Goal: Information Seeking & Learning: Learn about a topic

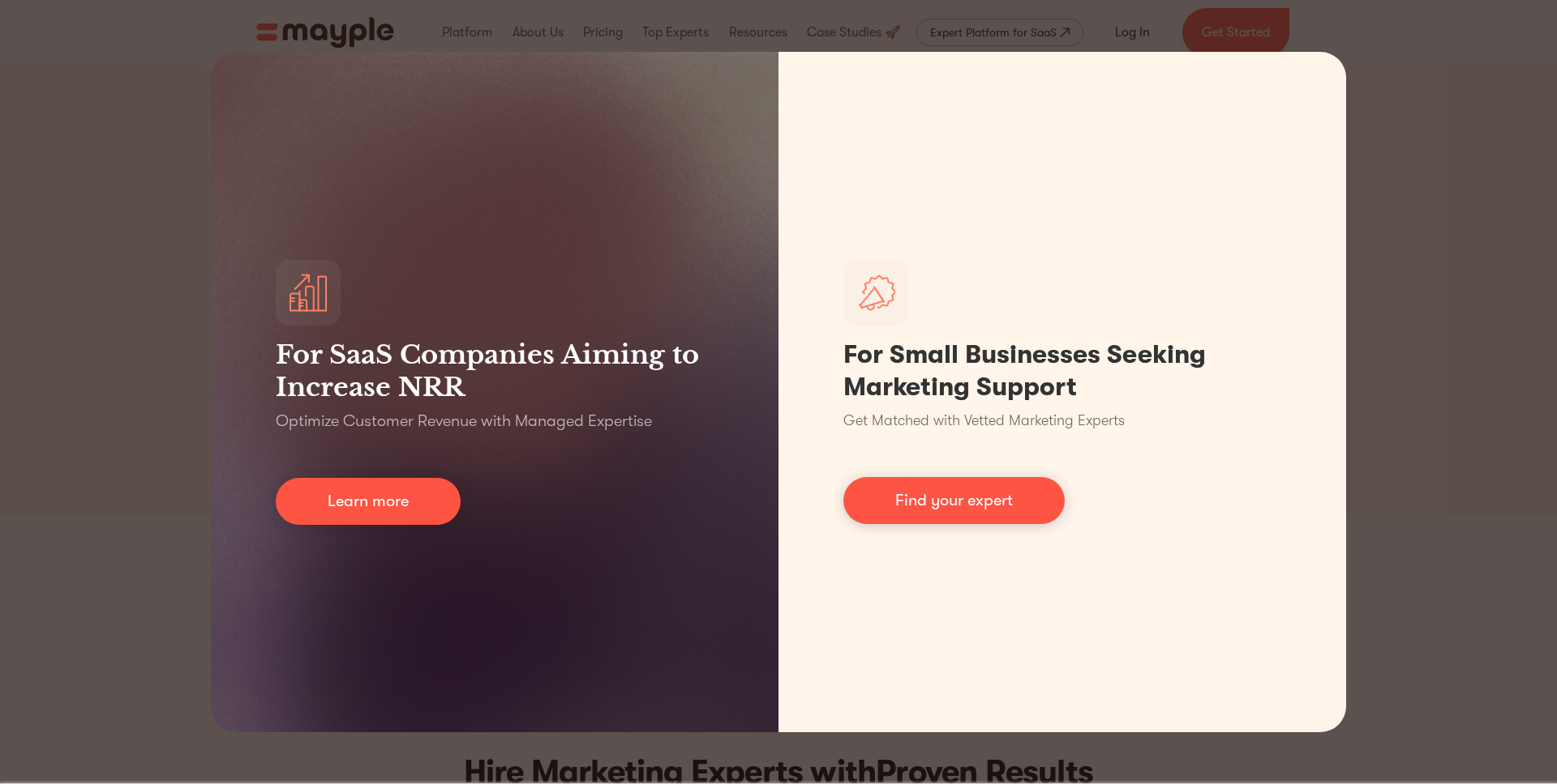
click at [1225, 396] on div "For SaaS Companies Aiming to Increase NRR Optimize Customer Revenue with Manage…" at bounding box center [778, 392] width 1557 height 784
click at [67, 469] on div "For SaaS Companies Aiming to Increase NRR Optimize Customer Revenue with Manage…" at bounding box center [778, 392] width 1557 height 784
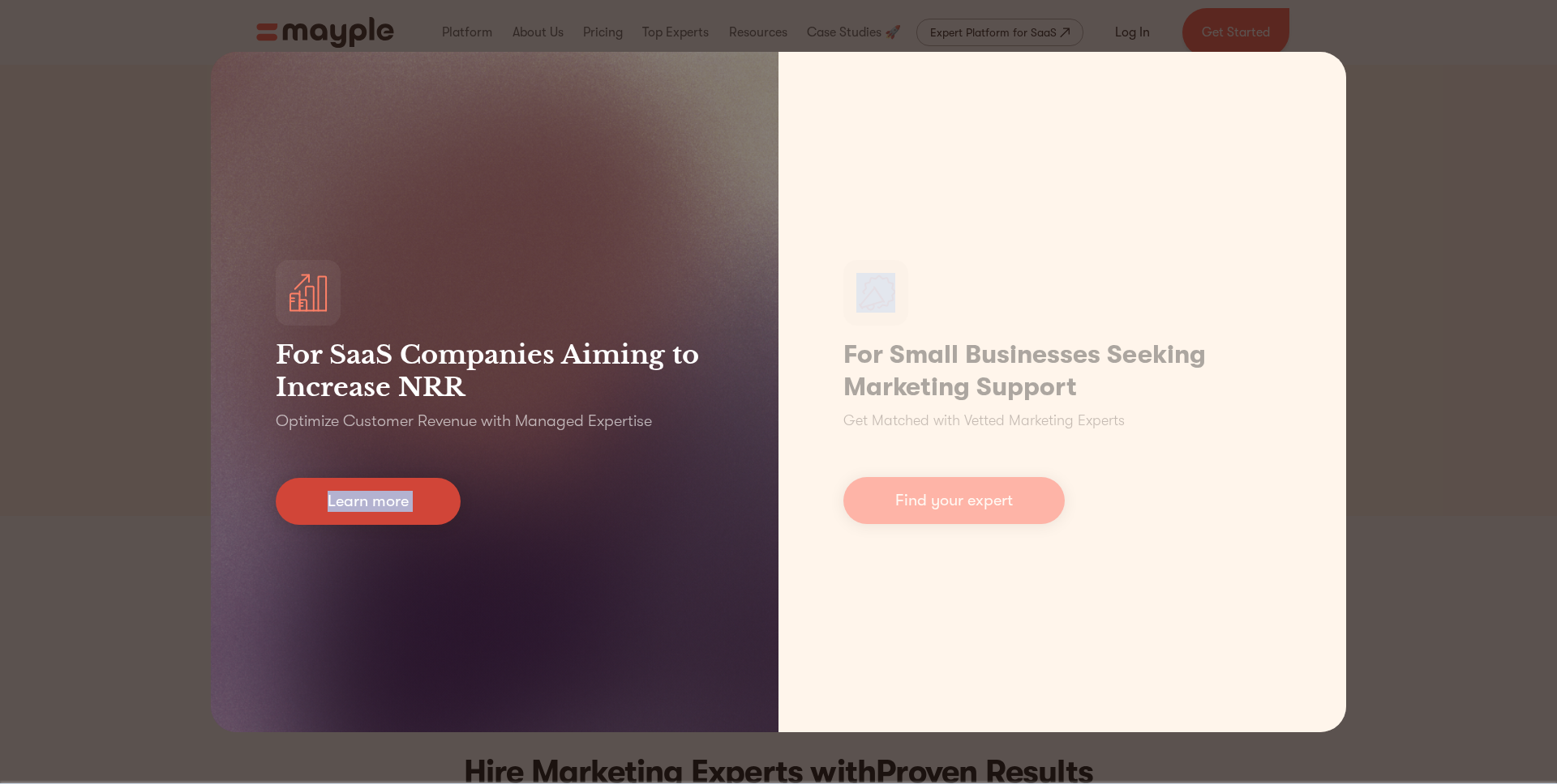
click at [305, 507] on link "Learn more" at bounding box center [368, 501] width 185 height 47
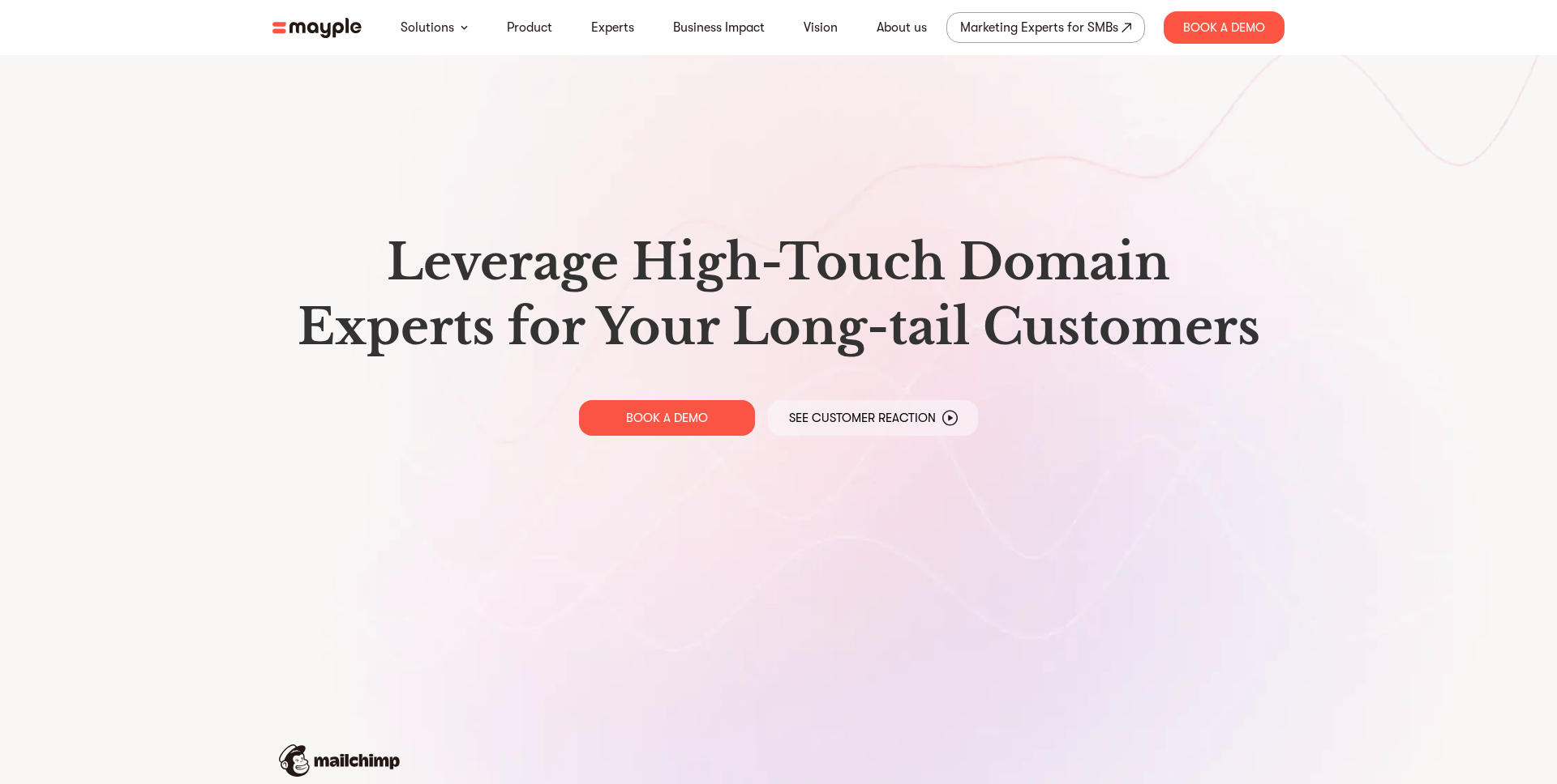
click at [377, 500] on div "Leverage High-Touch Domain Experts for Your Long-tail Customers BOOK A DEMO See…" at bounding box center [778, 333] width 1038 height 667
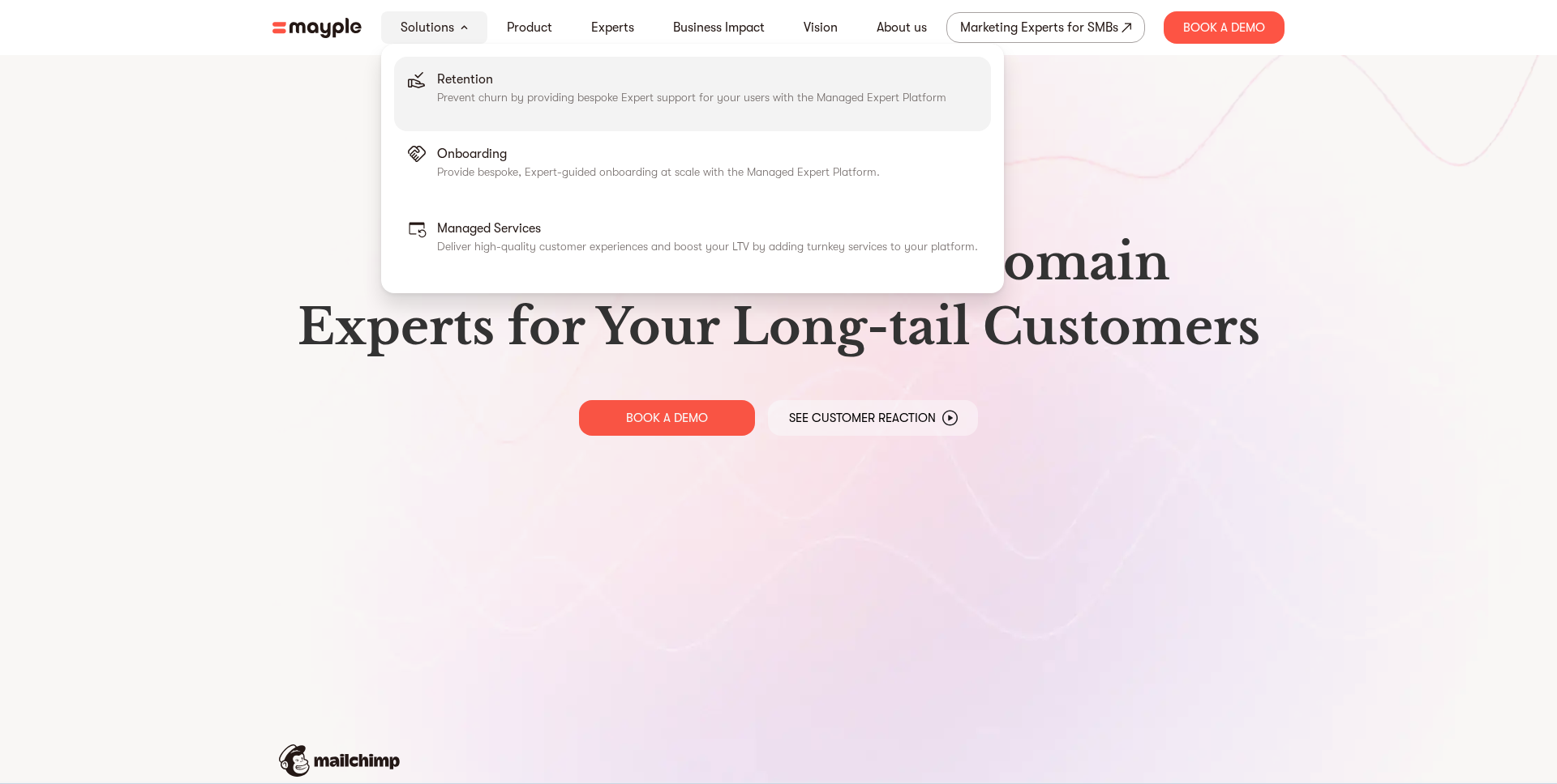
click at [458, 101] on p "Prevent churn by providing bespoke Expert support for your users with the Manag…" at bounding box center [692, 97] width 509 height 16
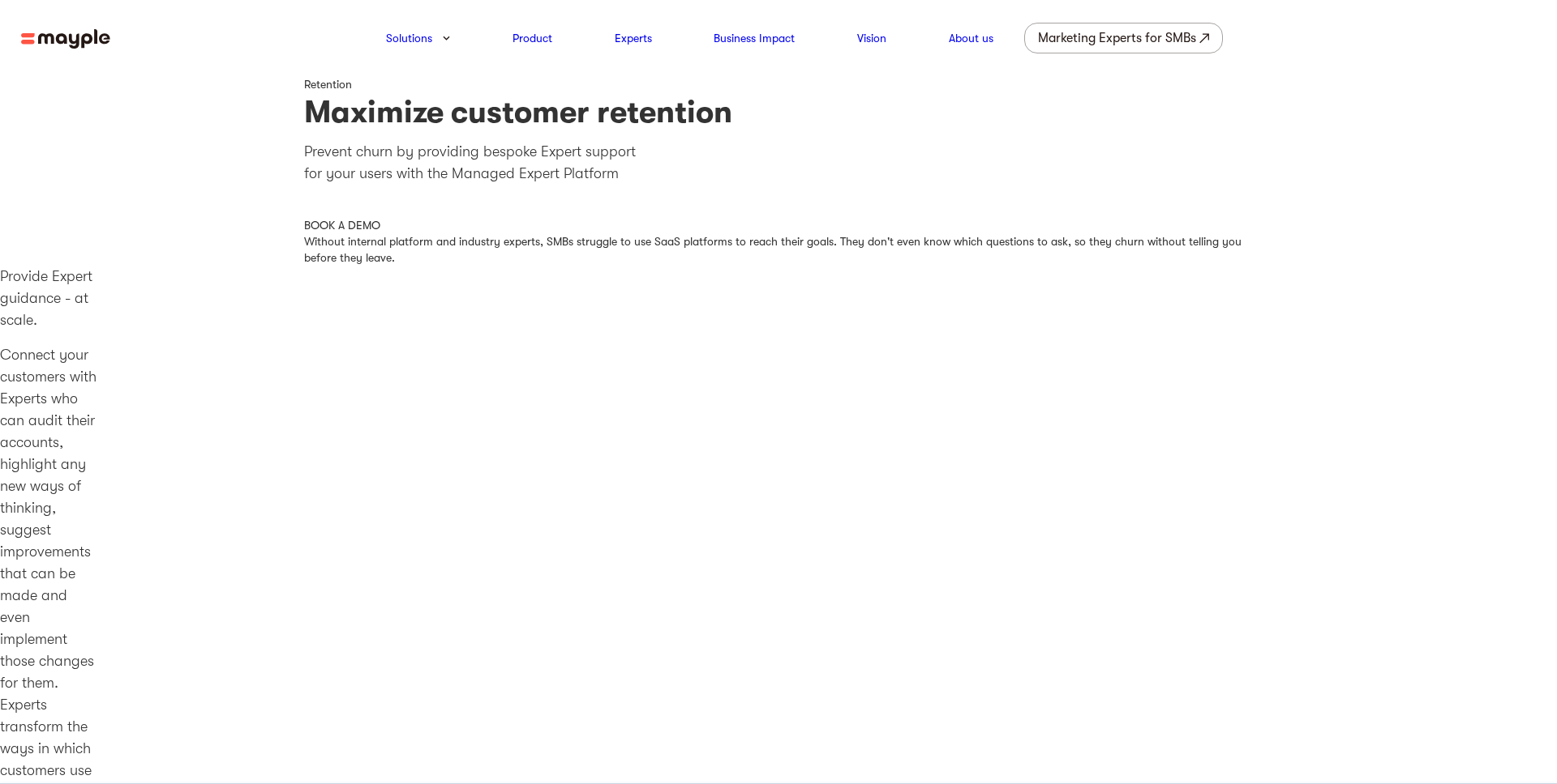
click at [43, 29] on img at bounding box center [66, 39] width 89 height 20
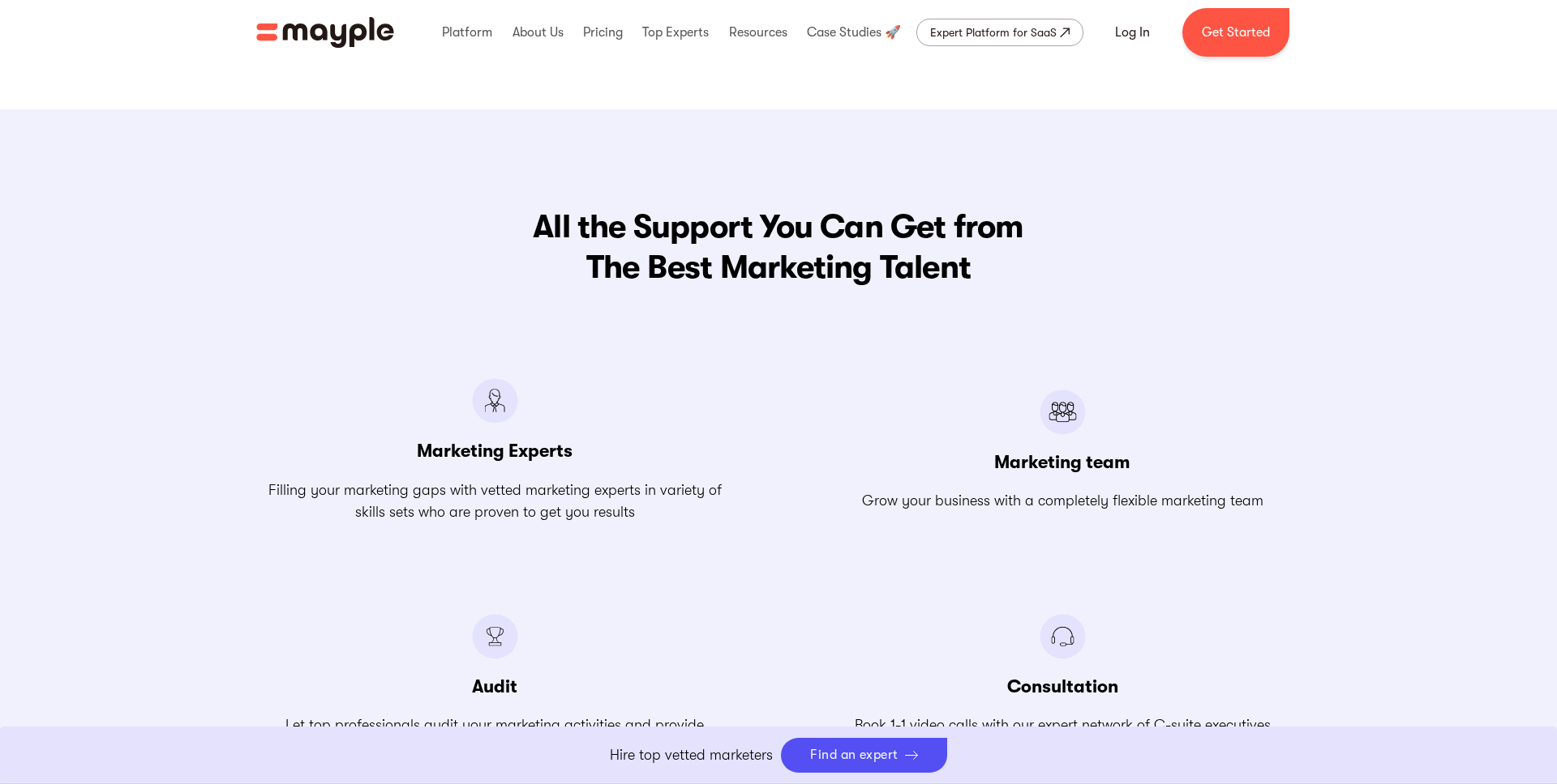
scroll to position [1764, 0]
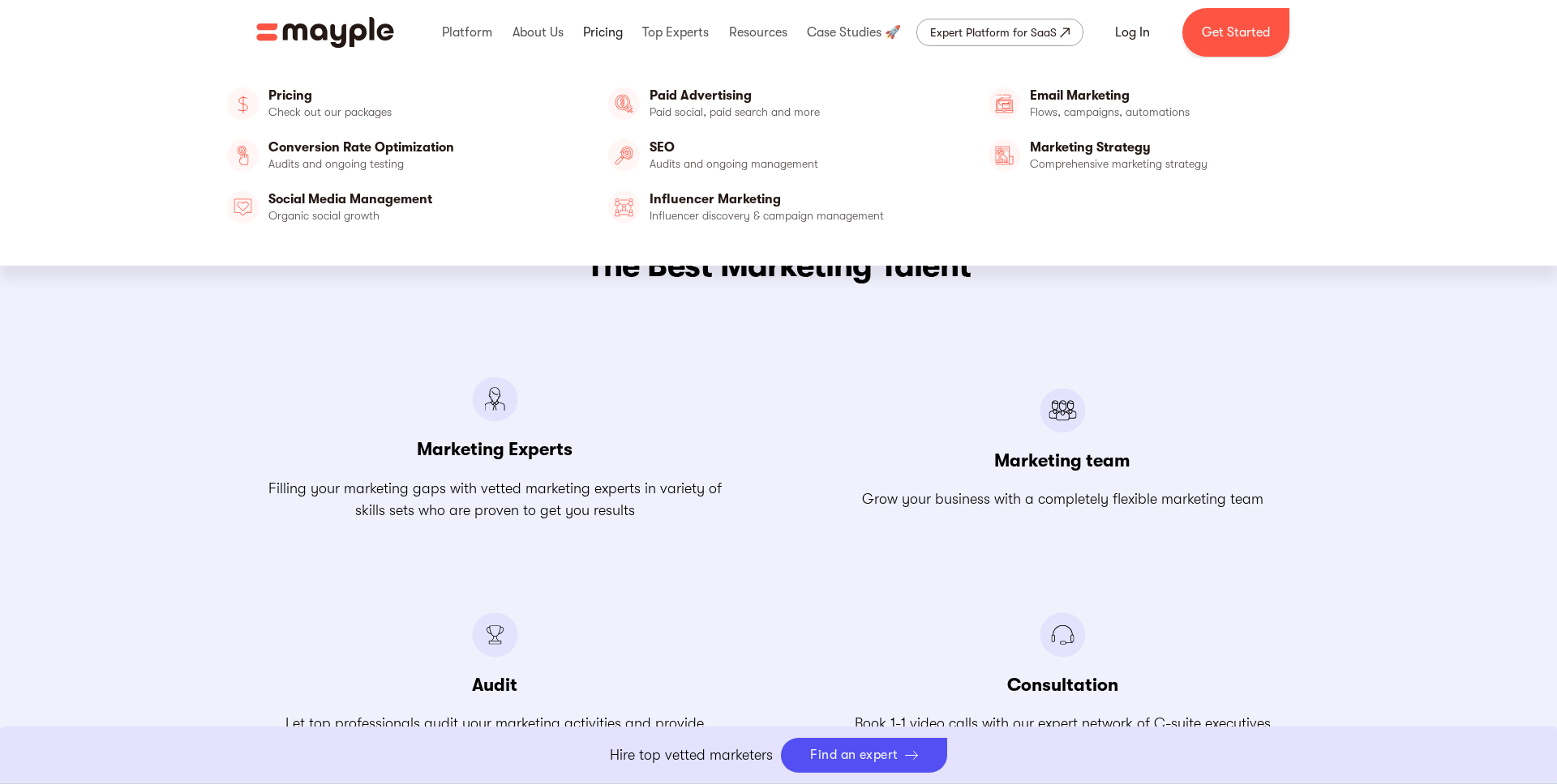
click at [597, 37] on link at bounding box center [603, 33] width 48 height 52
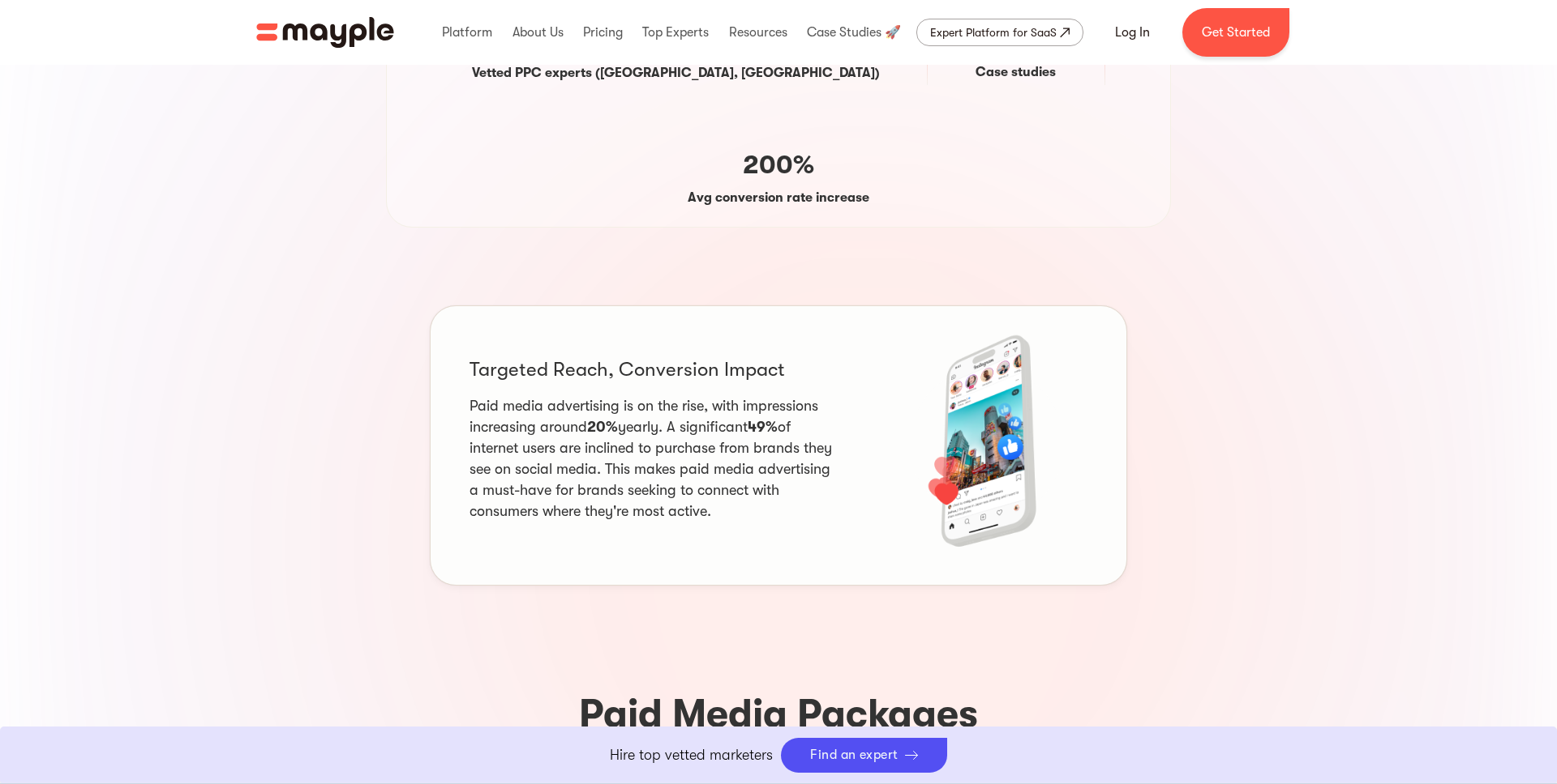
scroll to position [771, 0]
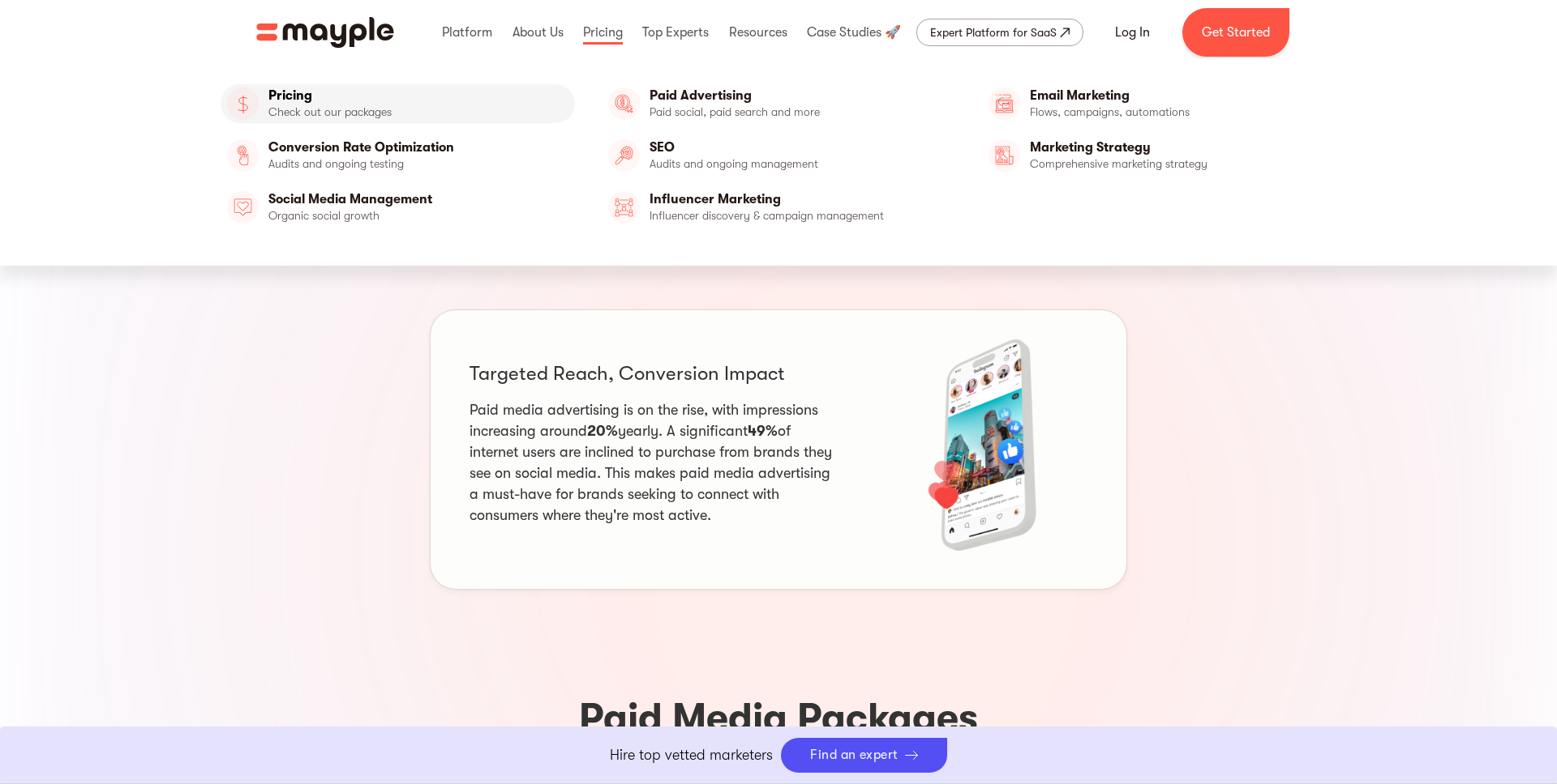
click at [342, 112] on link "Pricing" at bounding box center [398, 103] width 354 height 39
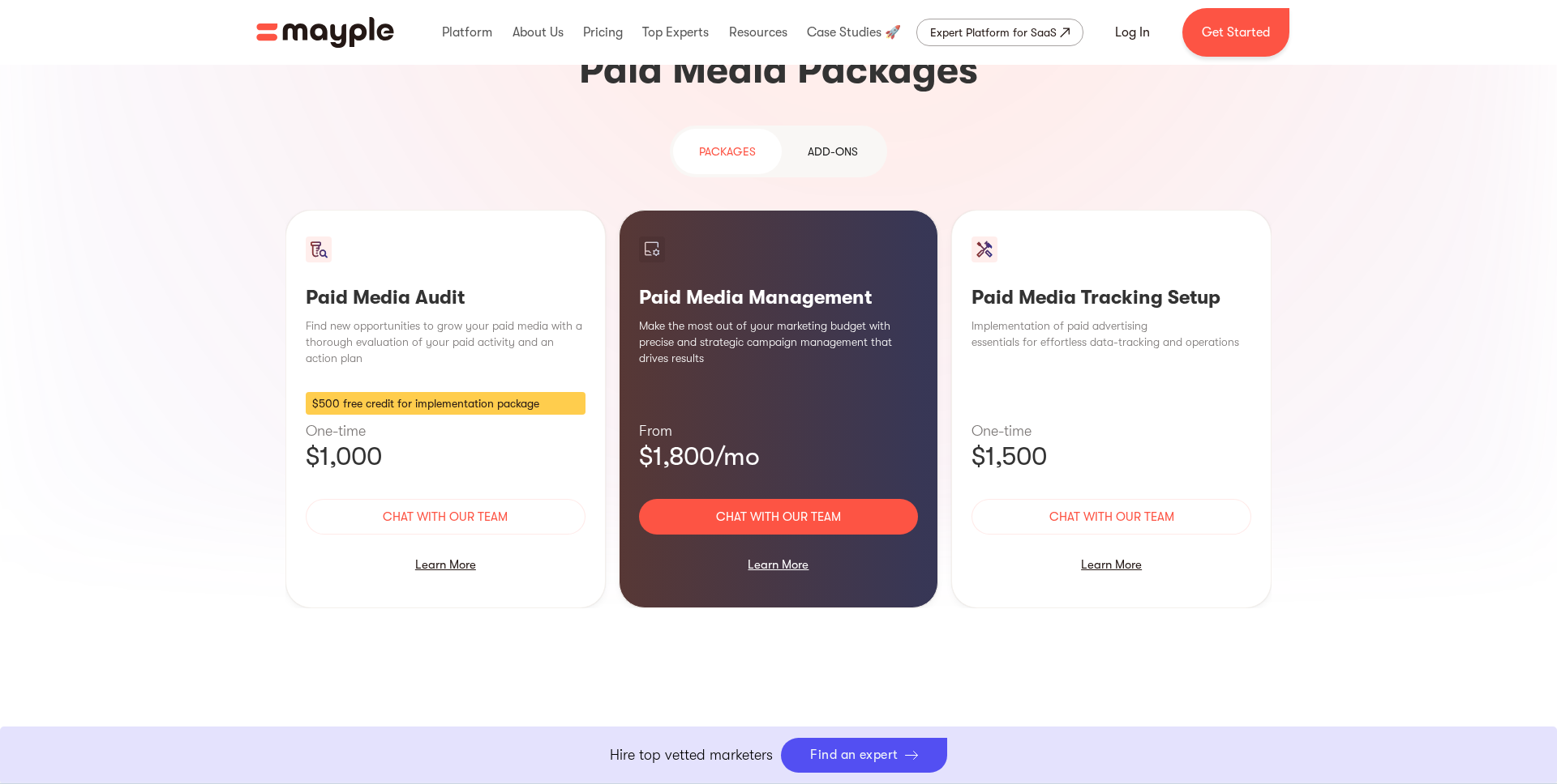
scroll to position [1470, 0]
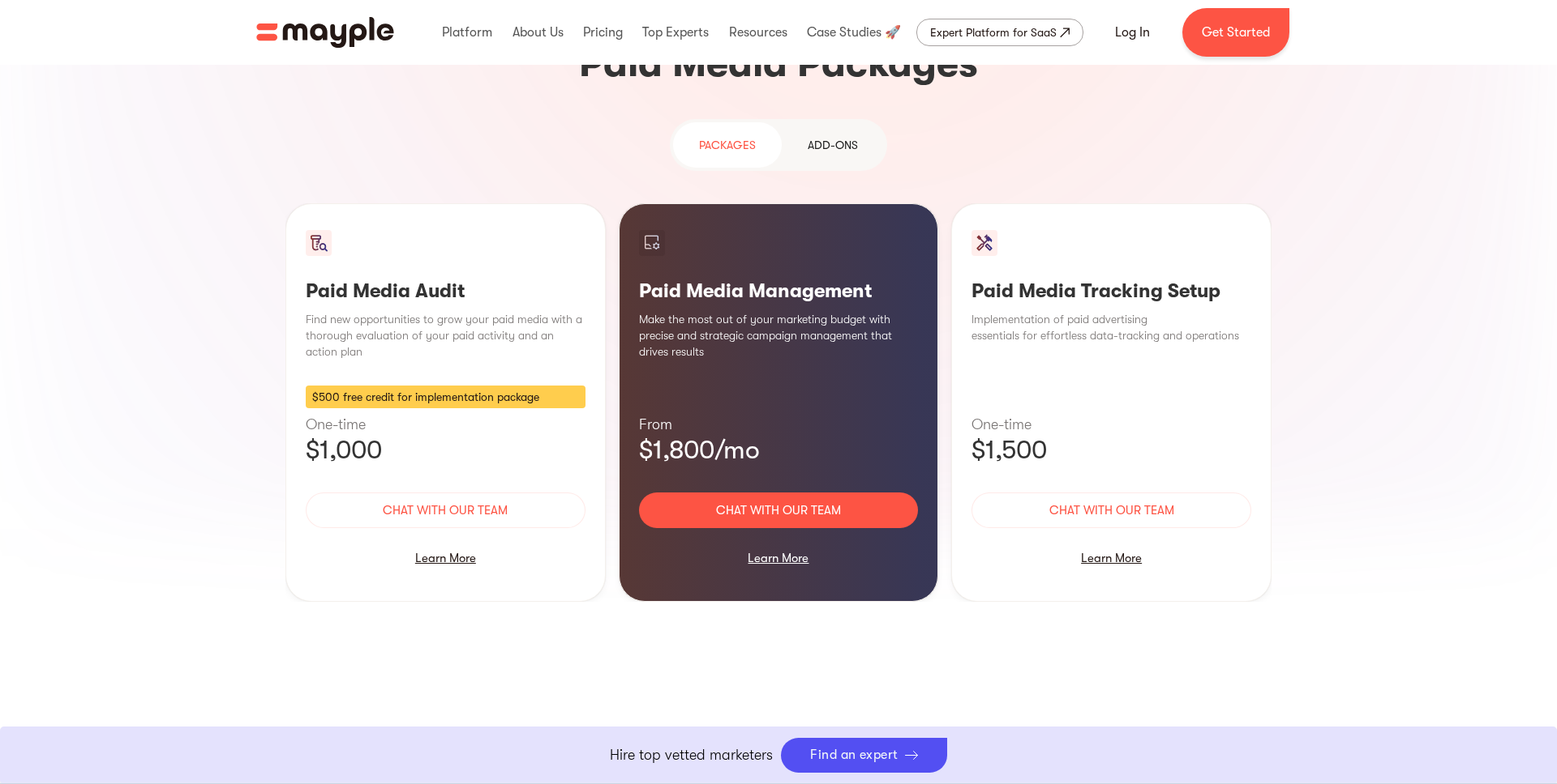
click at [674, 434] on p "$1,800/mo" at bounding box center [778, 450] width 279 height 33
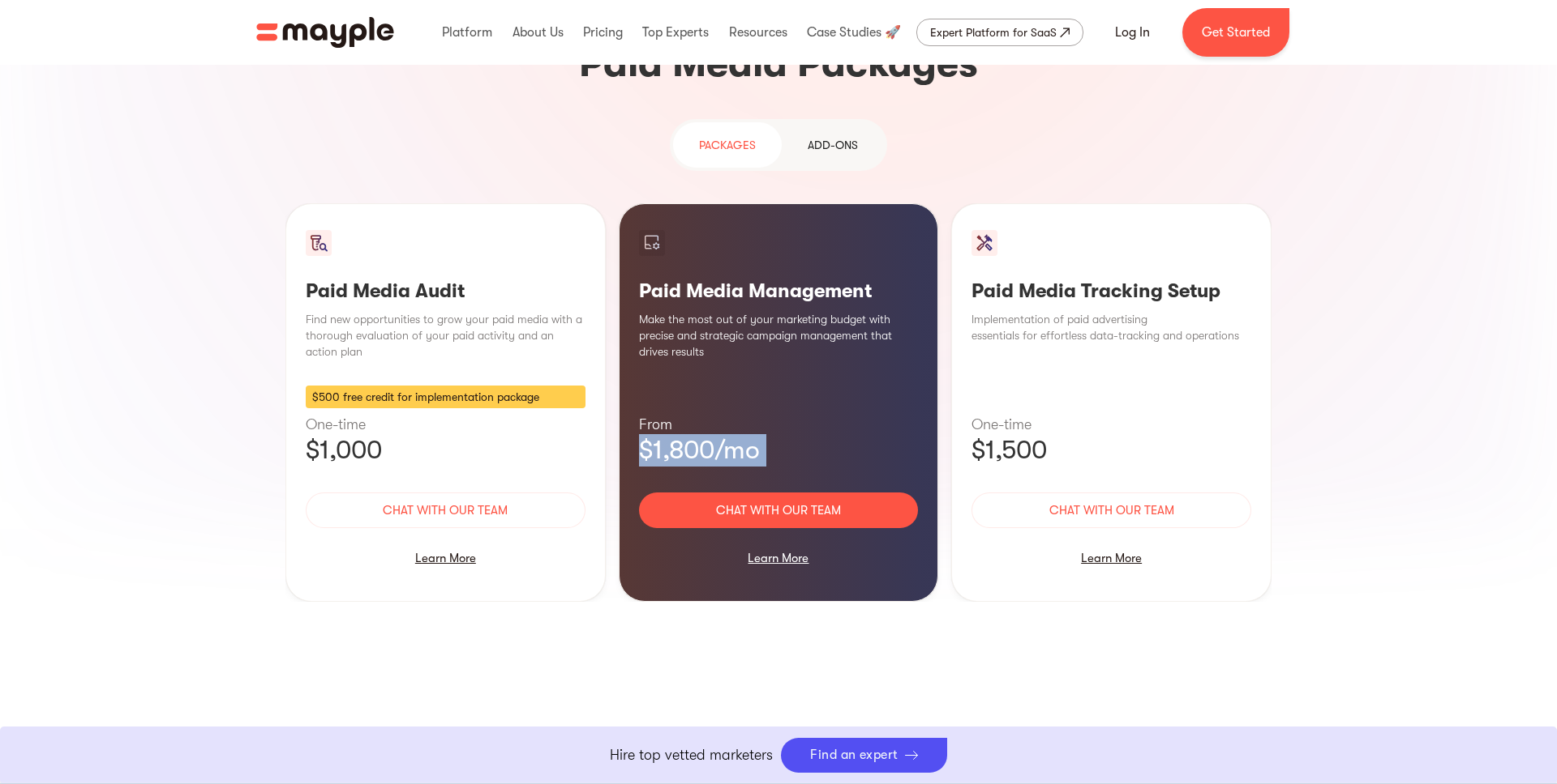
click at [674, 434] on p "$1,800/mo" at bounding box center [778, 450] width 279 height 33
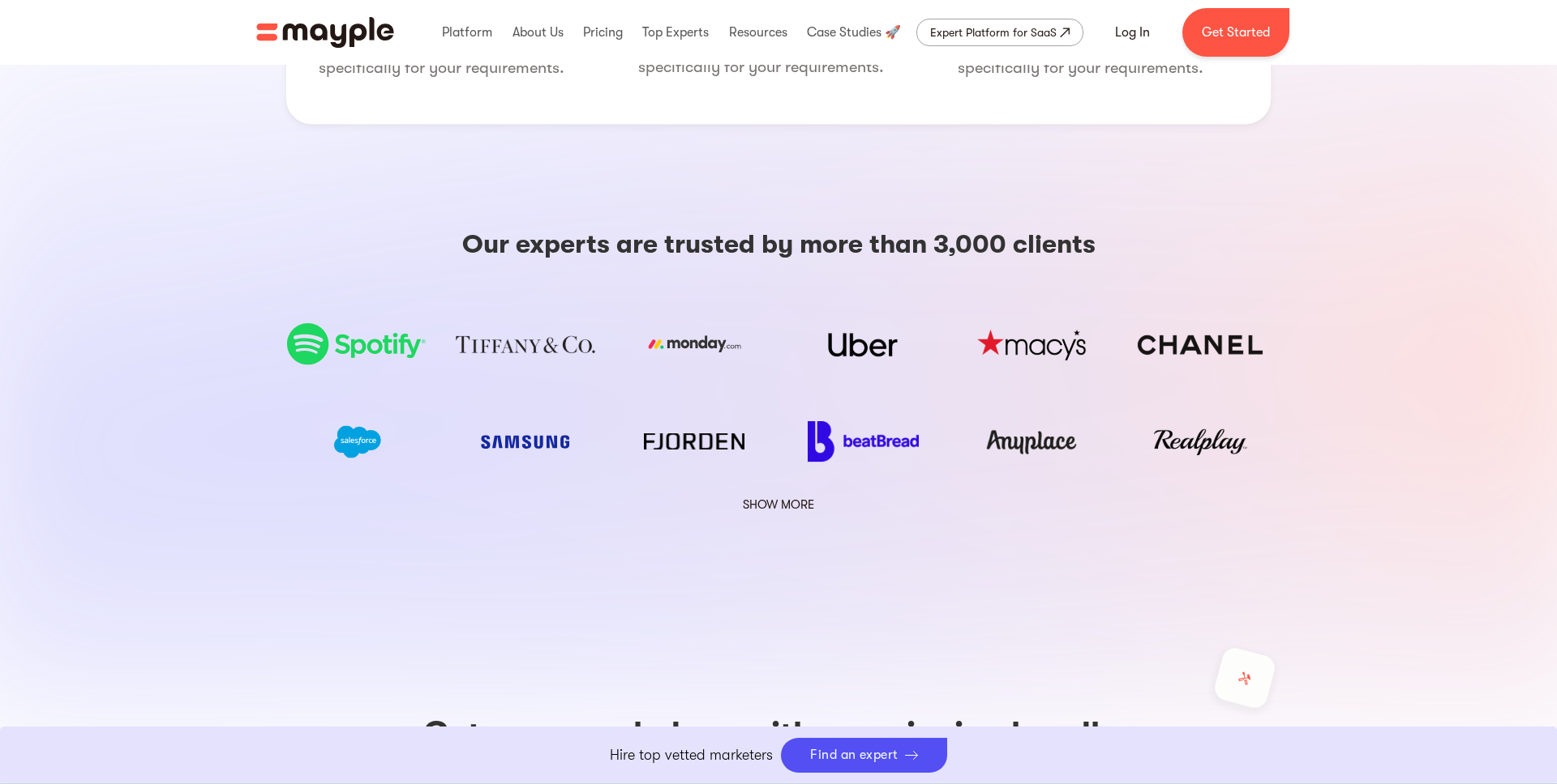
scroll to position [2656, 0]
